Goal: Information Seeking & Learning: Check status

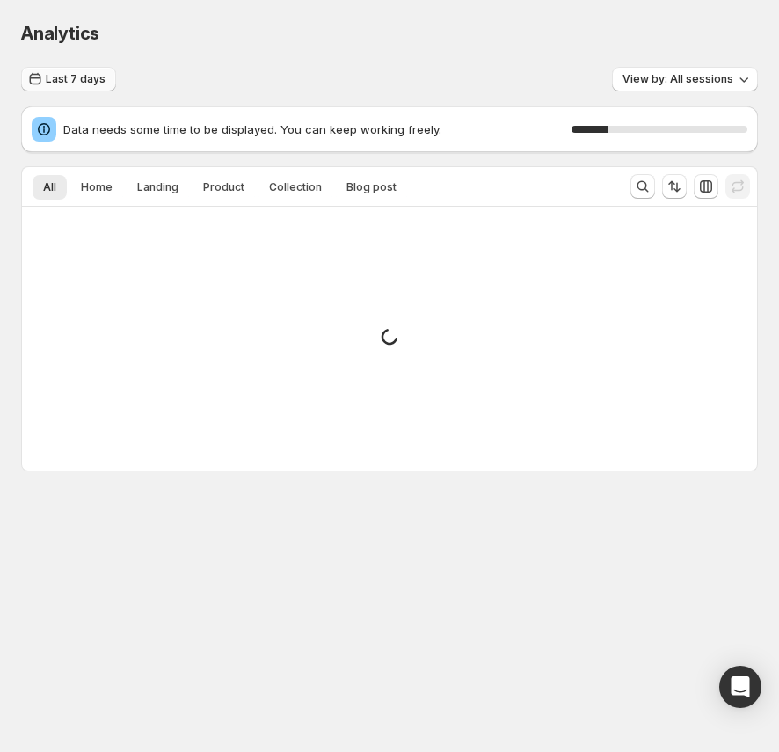
click at [57, 75] on span "Last 7 days" at bounding box center [76, 79] width 60 height 14
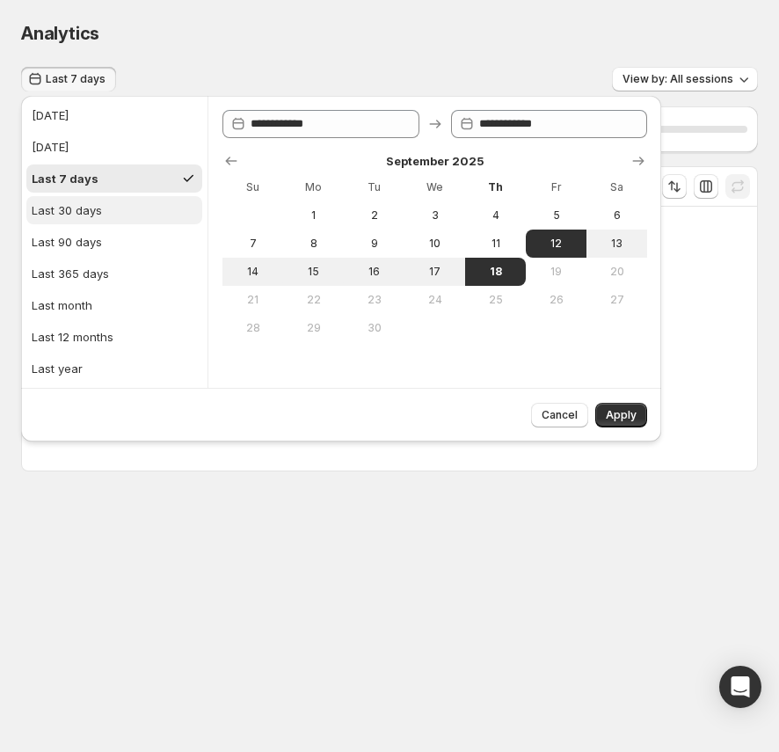
click at [118, 213] on button "Last 30 days" at bounding box center [114, 210] width 176 height 28
type input "**********"
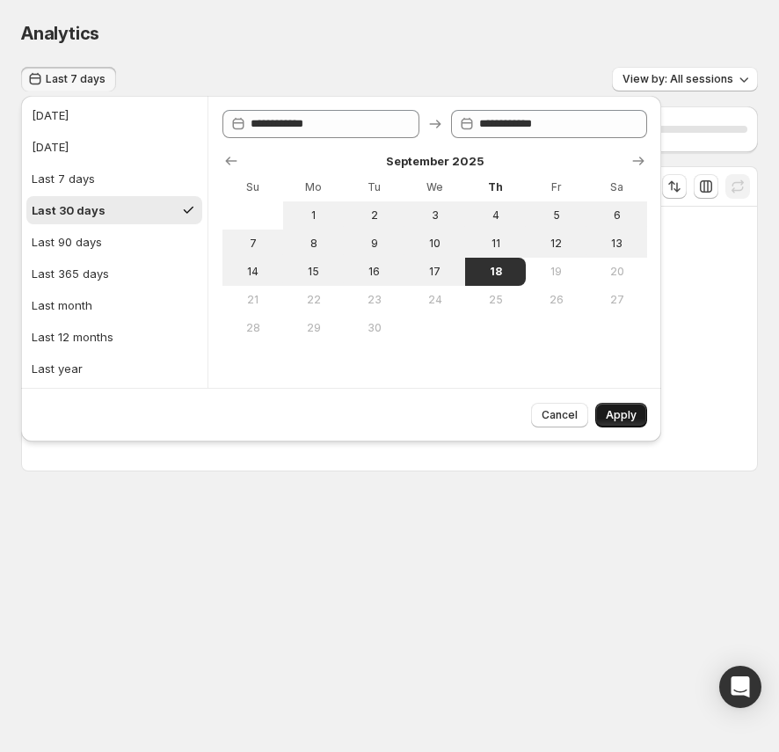
click at [630, 409] on span "Apply" at bounding box center [621, 415] width 31 height 14
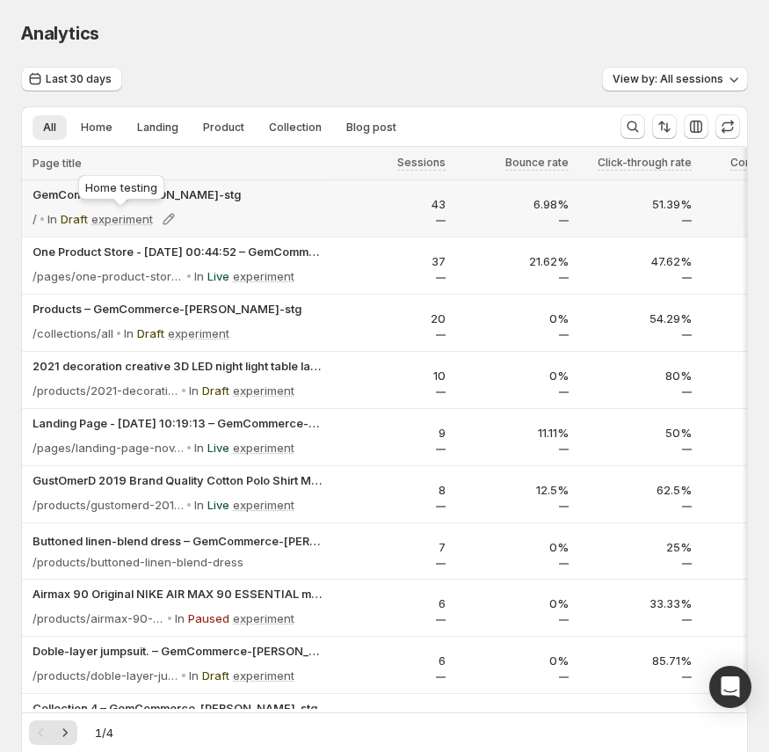
click at [128, 221] on p "experiment" at bounding box center [122, 219] width 62 height 18
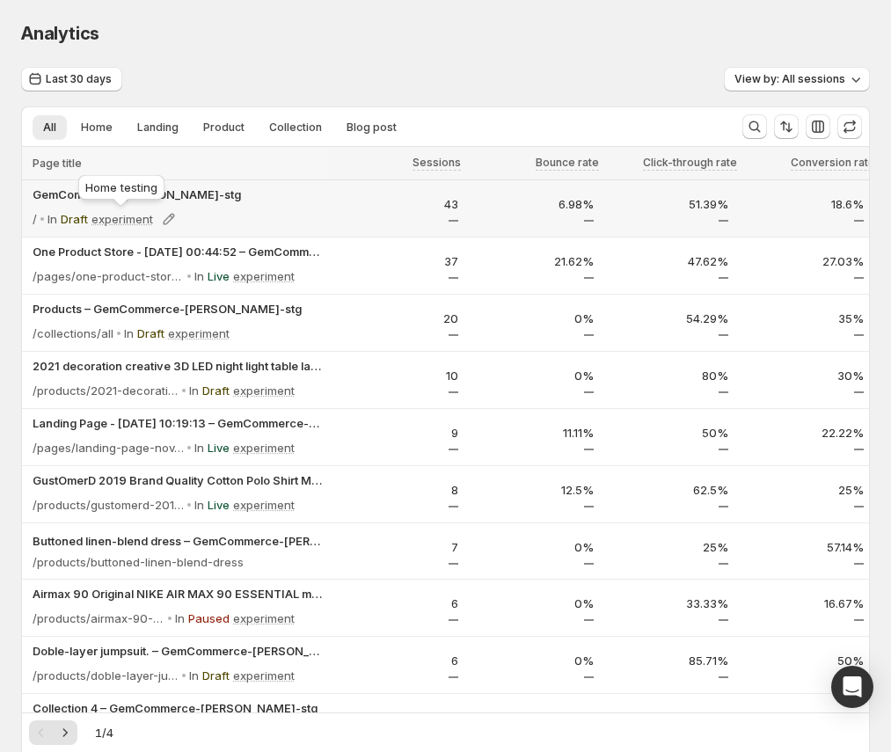
click at [120, 219] on p "experiment" at bounding box center [122, 219] width 62 height 18
click at [77, 218] on p "Draft" at bounding box center [74, 219] width 27 height 18
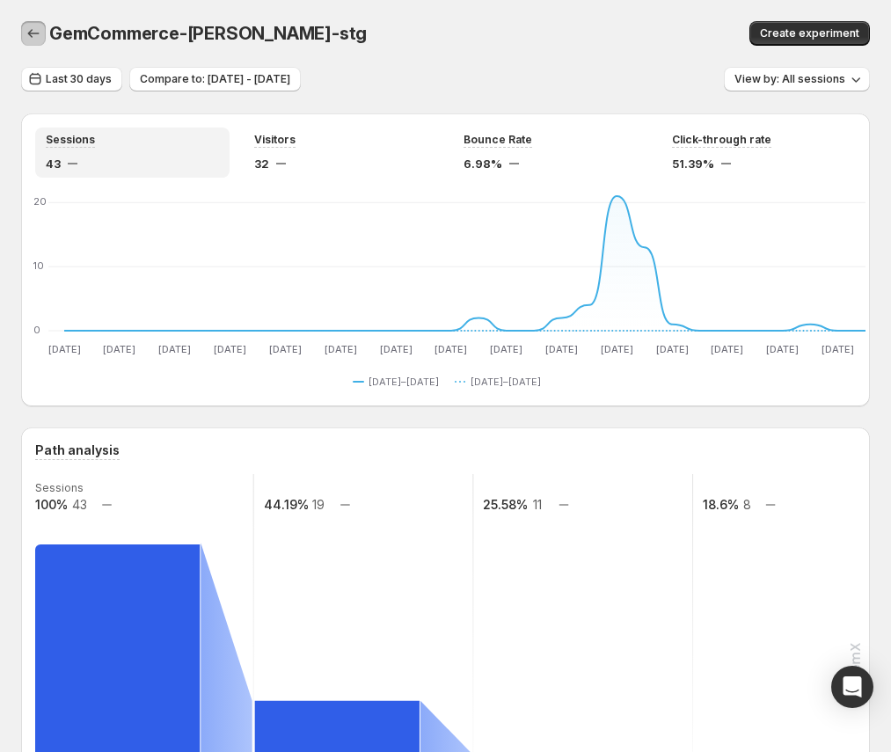
click at [27, 33] on icon "button" at bounding box center [34, 34] width 18 height 18
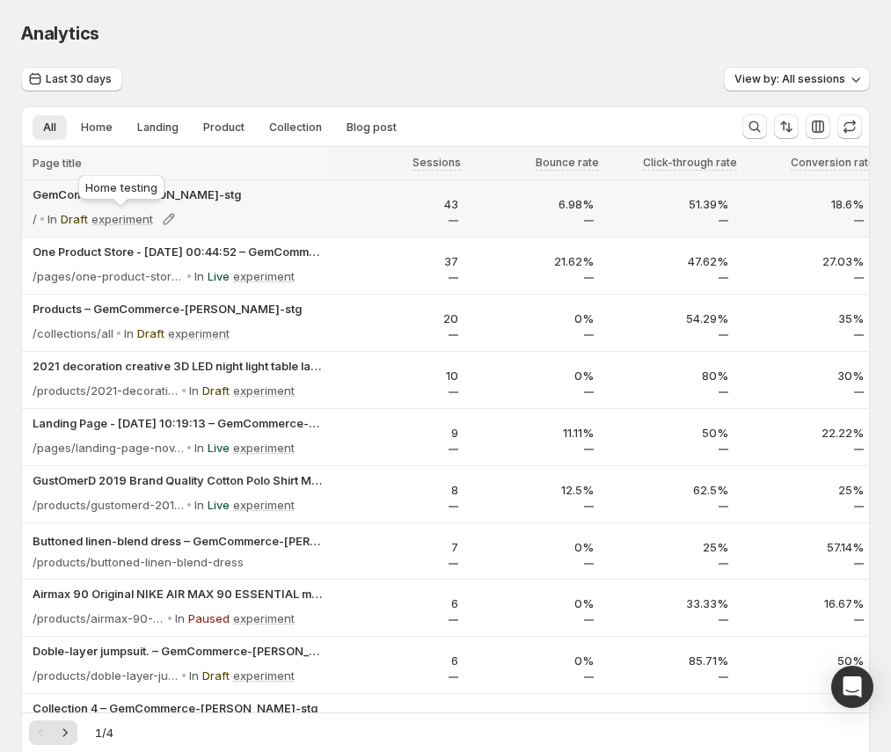
click at [132, 218] on p "experiment" at bounding box center [122, 219] width 62 height 18
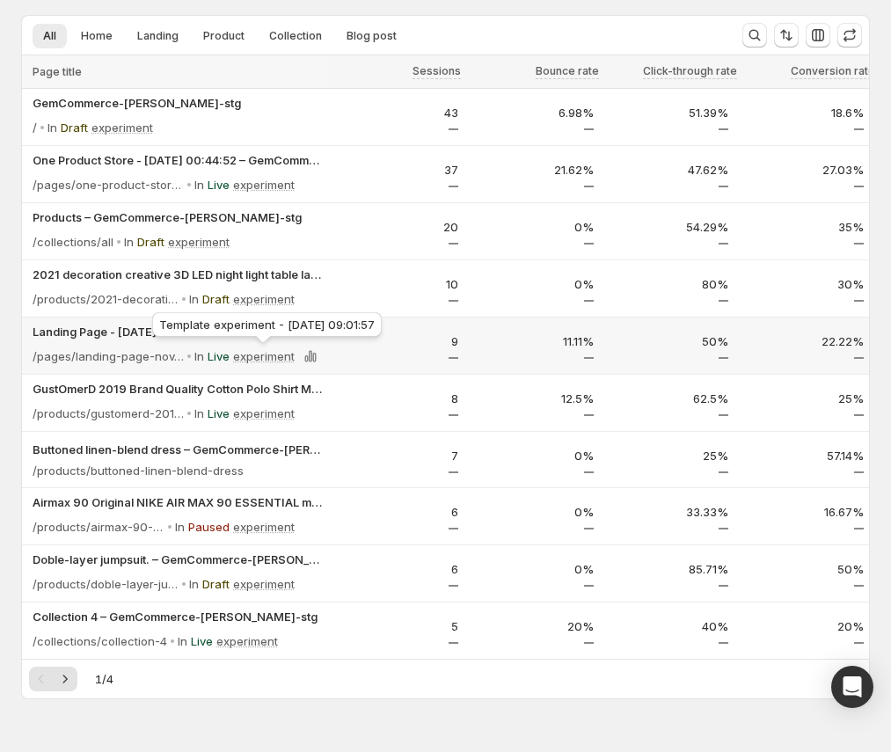
scroll to position [134, 0]
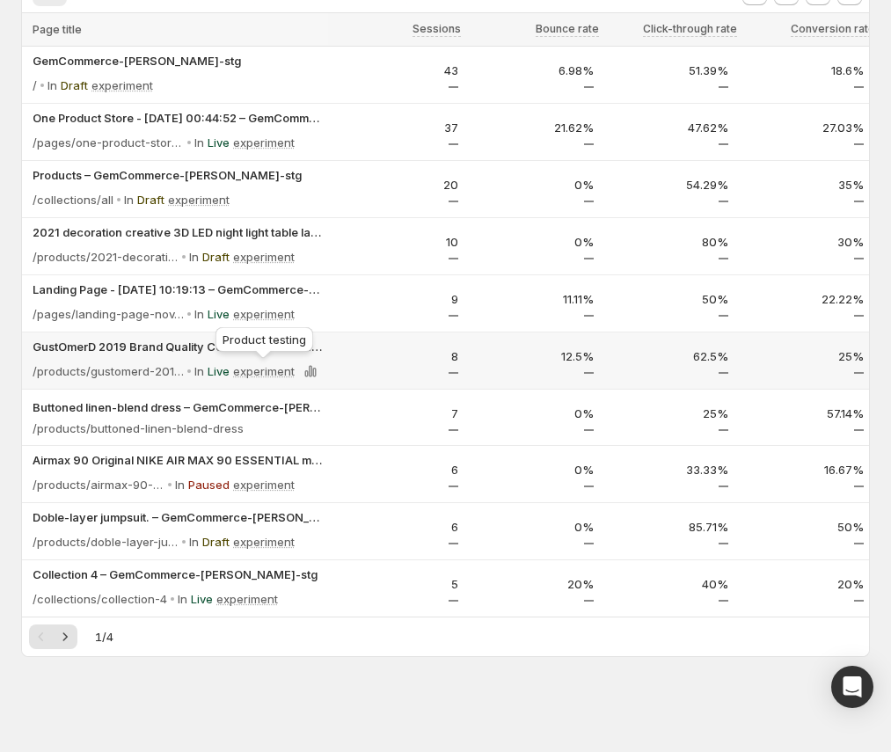
click at [262, 372] on p "experiment" at bounding box center [264, 371] width 62 height 18
click at [216, 371] on p "Live" at bounding box center [219, 371] width 22 height 18
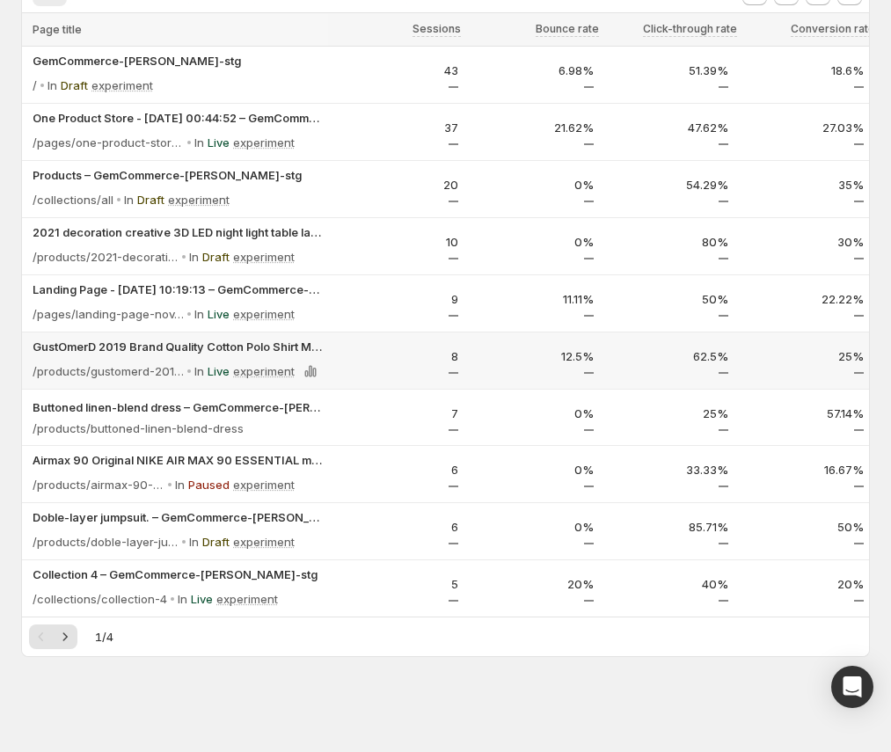
click at [222, 371] on p "Live" at bounding box center [219, 371] width 22 height 18
click at [212, 372] on p "Live" at bounding box center [219, 371] width 22 height 18
click at [204, 371] on div "In Live experiment" at bounding box center [254, 371] width 135 height 25
click at [202, 371] on p "In" at bounding box center [199, 371] width 10 height 18
click at [200, 371] on p "In" at bounding box center [199, 371] width 10 height 18
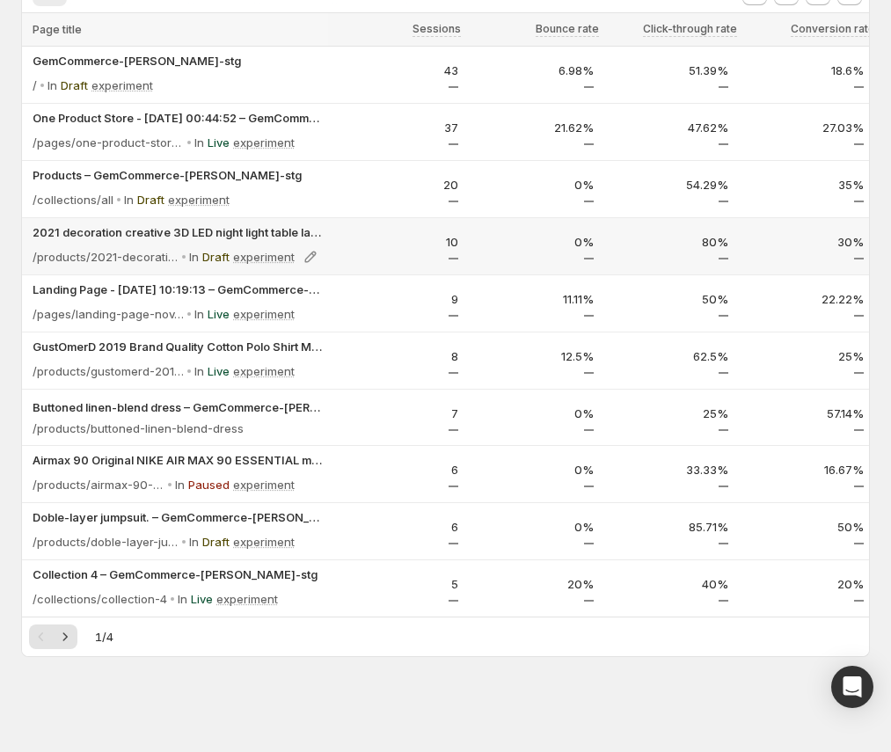
click at [220, 257] on p "Draft" at bounding box center [215, 257] width 27 height 18
click at [207, 258] on p "Draft" at bounding box center [215, 257] width 27 height 18
click at [205, 258] on p "Draft" at bounding box center [215, 257] width 27 height 18
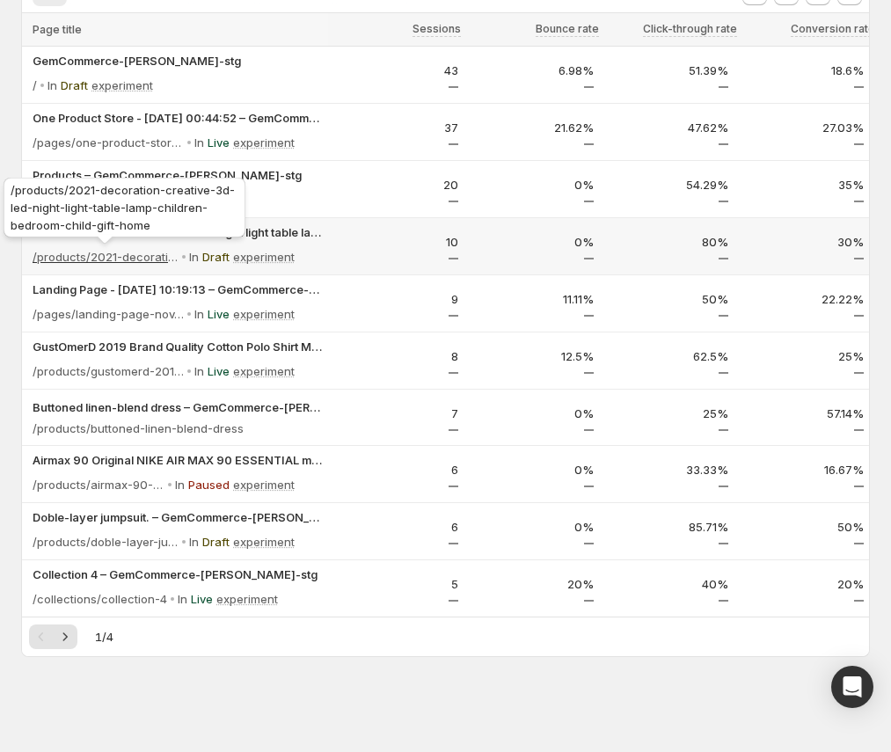
click at [168, 257] on p "/products/2021-decoration-creative-3d-led-night-light-table-lamp-children-bedro…" at bounding box center [106, 257] width 146 height 18
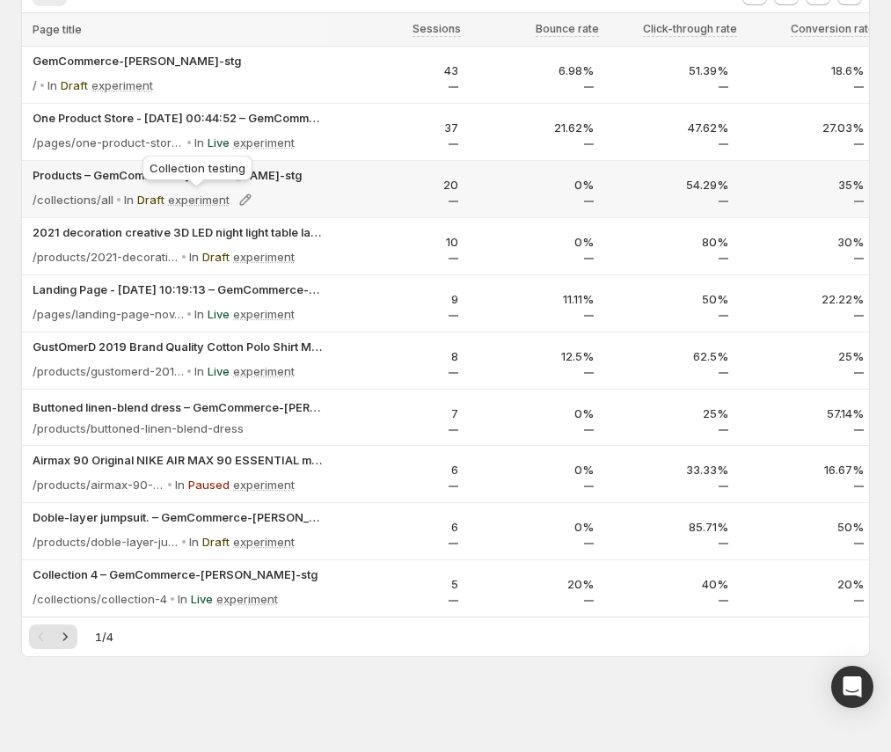
click at [176, 174] on div "Collection testing" at bounding box center [197, 171] width 117 height 39
click at [323, 186] on div "Products – GemCommerce-[PERSON_NAME]-stg /collections/all In Draft experiment" at bounding box center [175, 189] width 306 height 56
click at [349, 197] on div "20" at bounding box center [395, 189] width 125 height 26
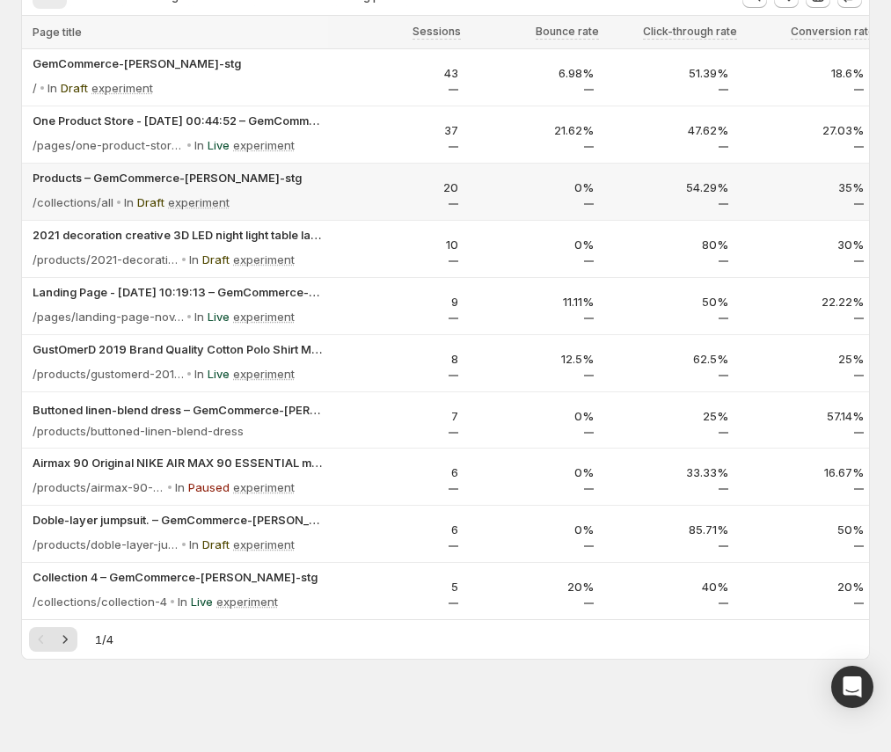
scroll to position [130, 0]
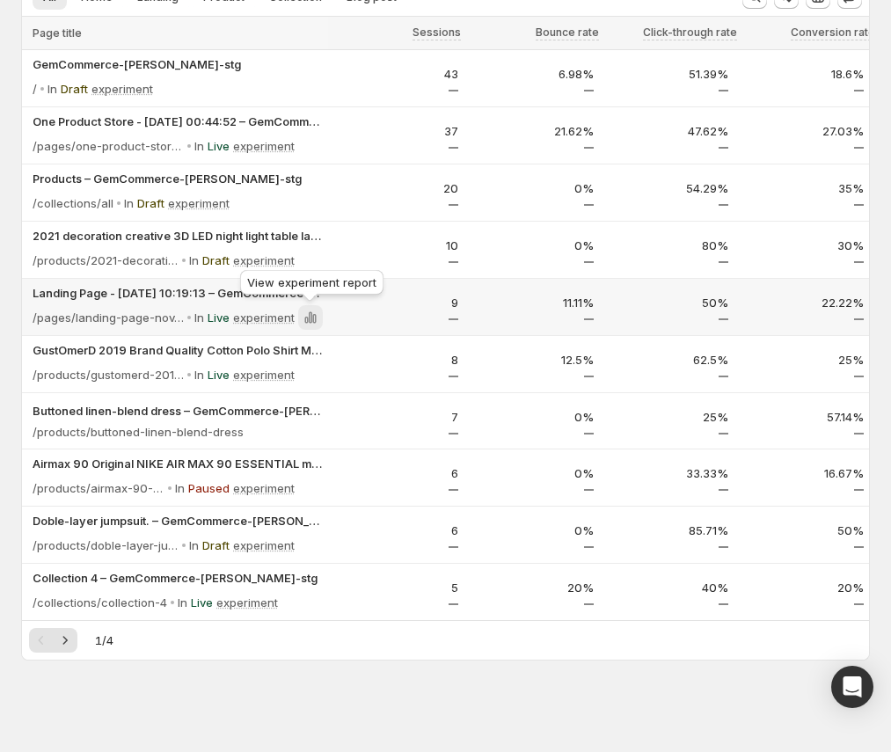
click at [306, 316] on icon at bounding box center [311, 318] width 18 height 18
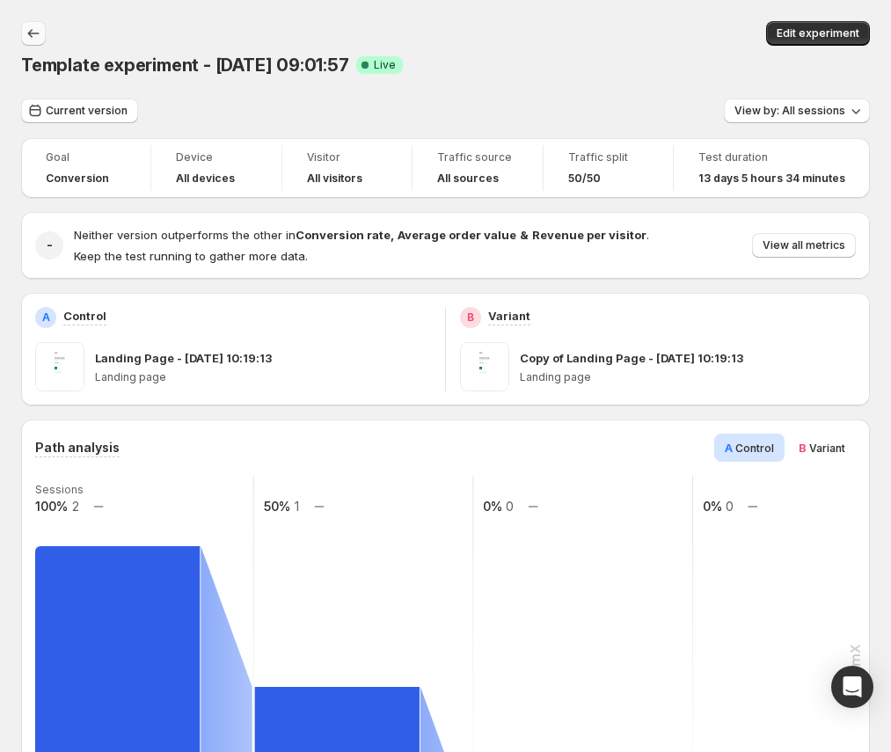
click at [40, 39] on icon "Back" at bounding box center [34, 34] width 18 height 18
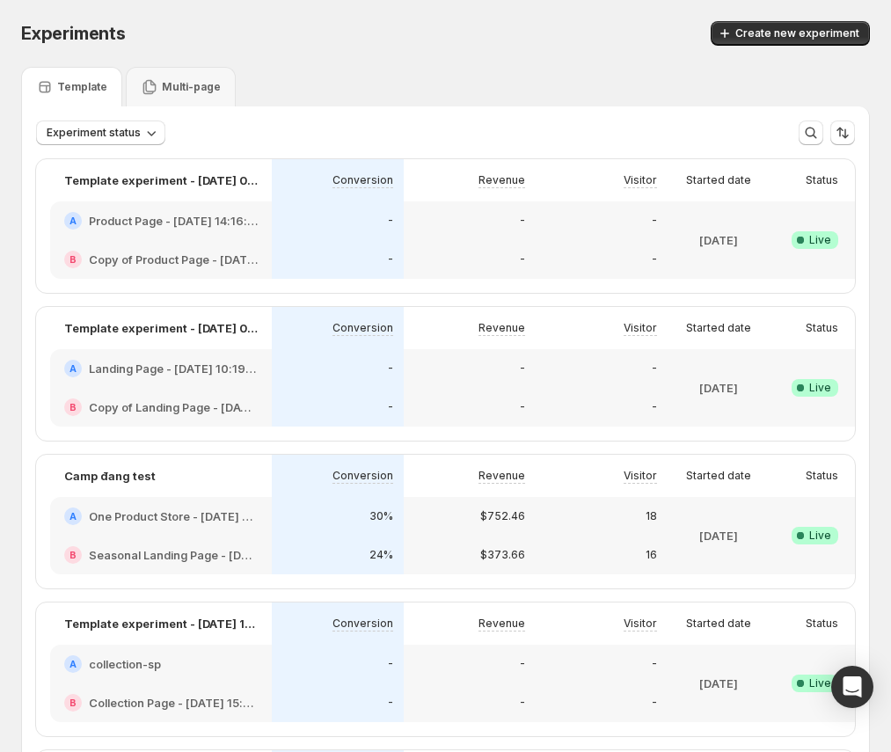
click at [161, 397] on div "B Copy of Landing Page - [DATE] 10:19:13" at bounding box center [161, 407] width 222 height 39
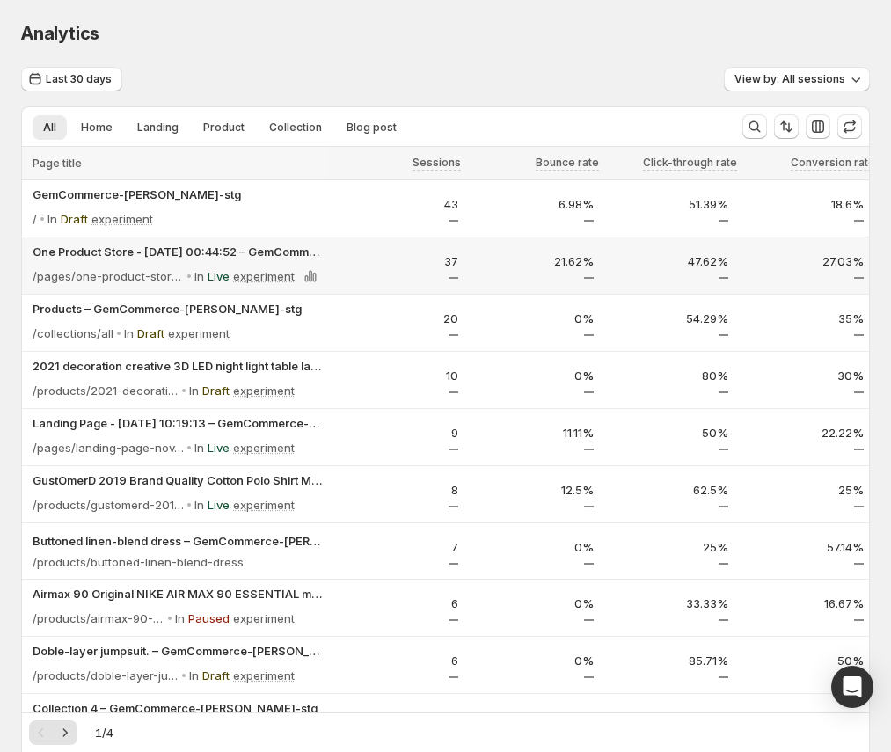
click at [212, 273] on p "Live" at bounding box center [219, 276] width 22 height 18
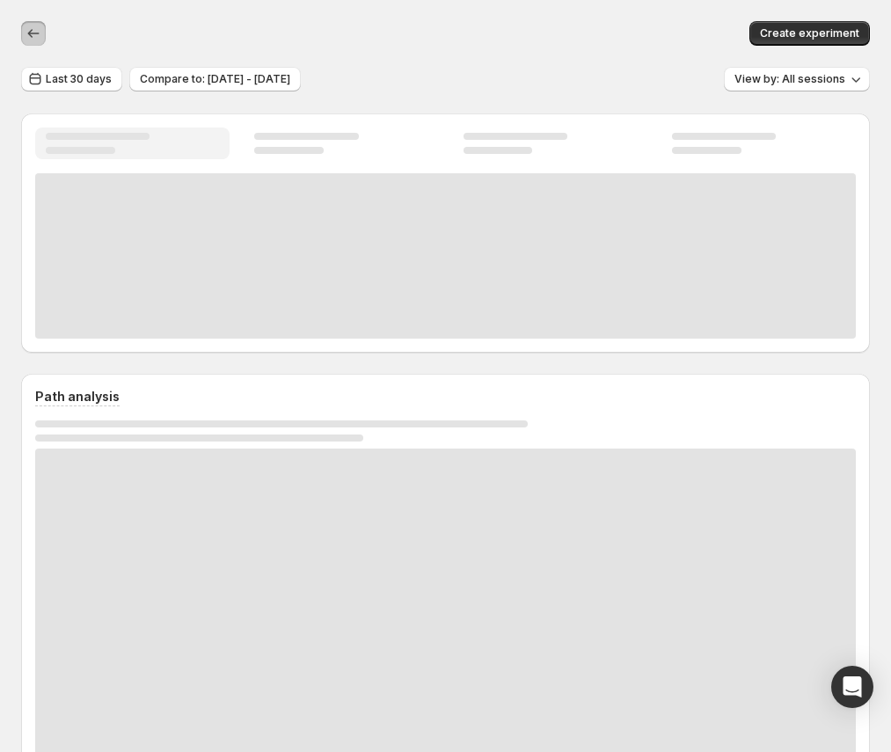
click at [22, 34] on button "button" at bounding box center [33, 33] width 25 height 25
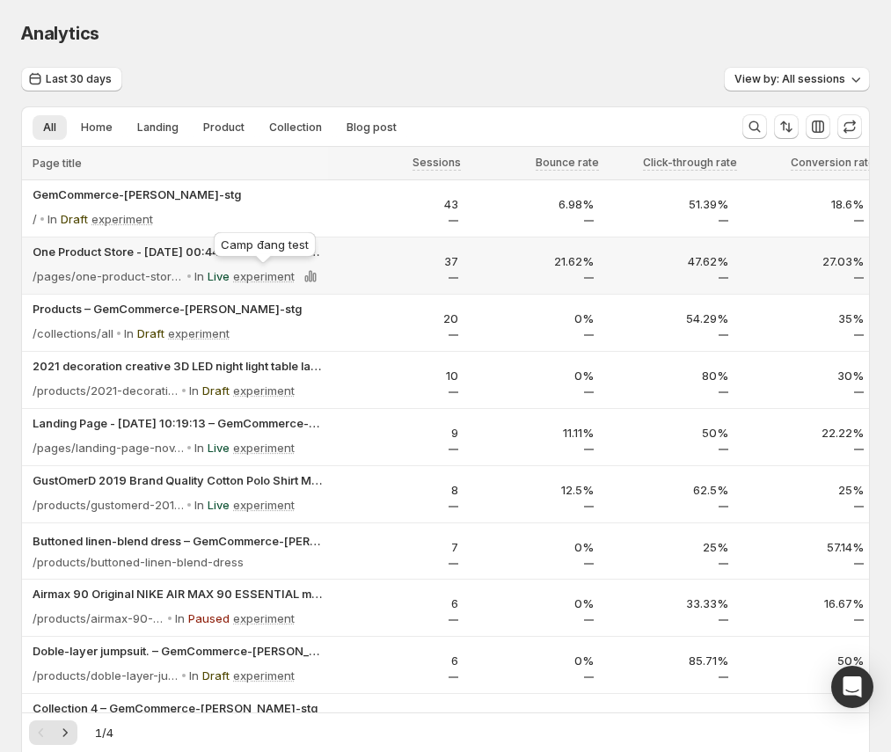
click at [260, 278] on p "experiment" at bounding box center [264, 276] width 62 height 18
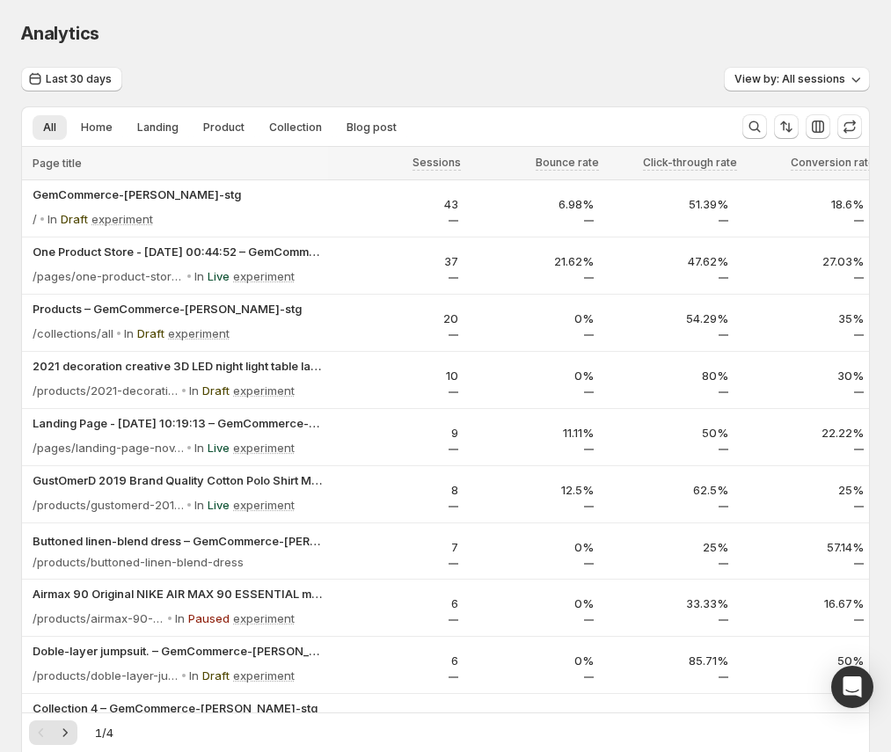
click at [223, 67] on div "Last 30 days View by: All sessions" at bounding box center [445, 80] width 849 height 26
